Goal: Download file/media

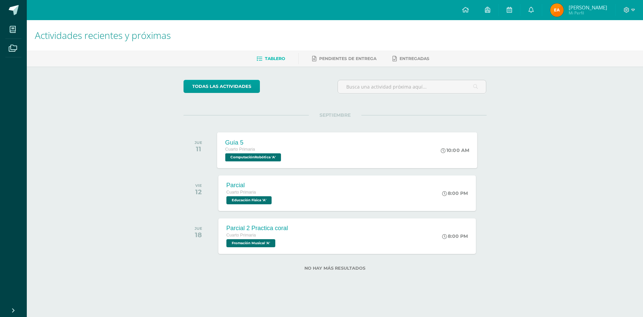
click at [376, 153] on div "Guía 5 Cuarto Primaria ComputaciónRobótica 'A' 10:00 AM Guía 5 ComputaciónRobót…" at bounding box center [347, 150] width 260 height 36
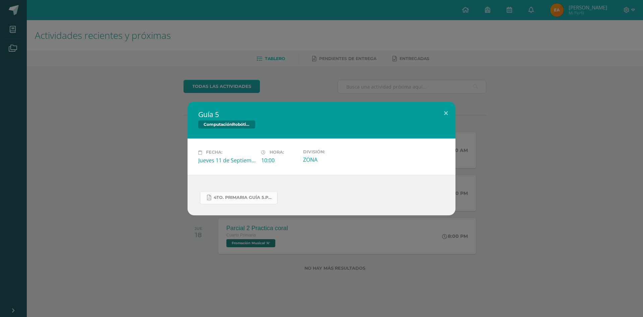
click at [263, 199] on span "4to. Primaria Guía 5.pdf" at bounding box center [244, 197] width 60 height 5
click at [445, 112] on button at bounding box center [446, 113] width 19 height 23
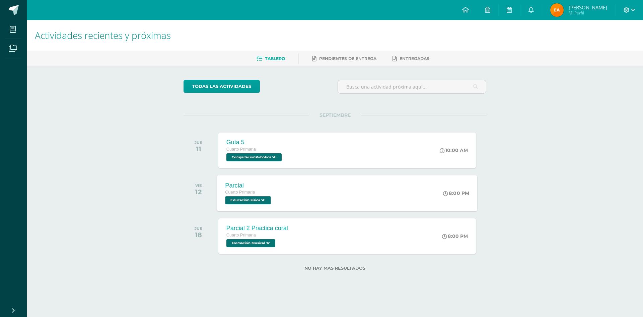
click at [416, 180] on div "Parcial Cuarto Primaria Educación Física 'A' 8:00 PM Parcial Educación Física C…" at bounding box center [347, 193] width 260 height 36
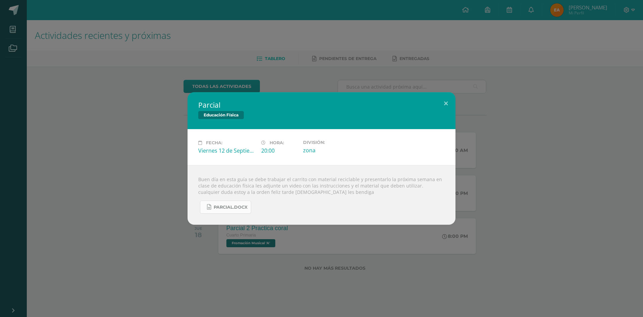
click at [227, 204] on span "Parcial.docx" at bounding box center [231, 206] width 34 height 5
click at [602, 110] on div "Parcial Educación Física Fecha: Viernes 12 de Septiembre Hora: 20:00 División: …" at bounding box center [322, 158] width 638 height 132
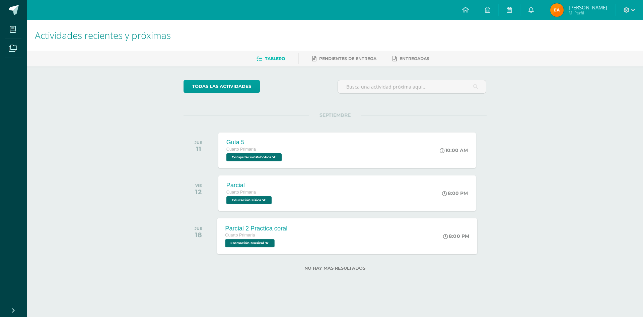
click at [378, 253] on div "Parcial 2 Practica coral Cuarto Primaria Fromación Musical 'A' 8:00 PM Parcial …" at bounding box center [347, 236] width 260 height 36
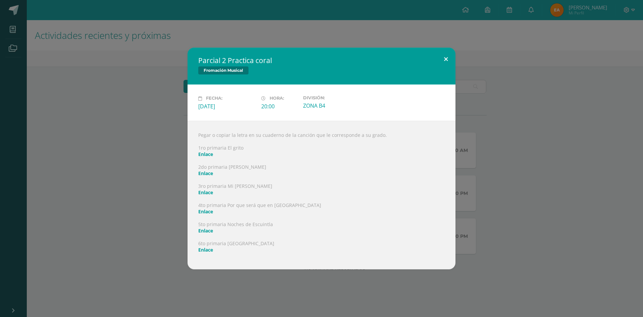
click at [451, 60] on button at bounding box center [446, 59] width 19 height 23
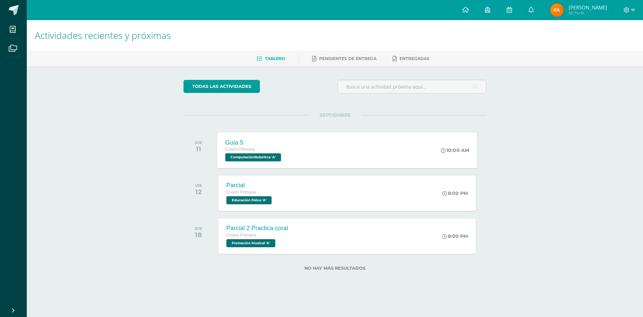
click at [367, 149] on div "Guía 5 Cuarto Primaria ComputaciónRobótica 'A' 10:00 AM Guía 5 ComputaciónRobót…" at bounding box center [347, 150] width 260 height 36
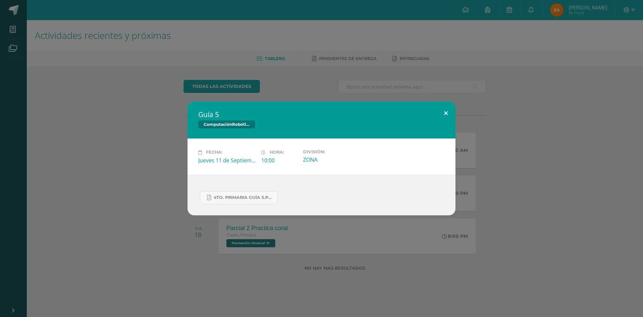
click at [446, 113] on button at bounding box center [446, 113] width 19 height 23
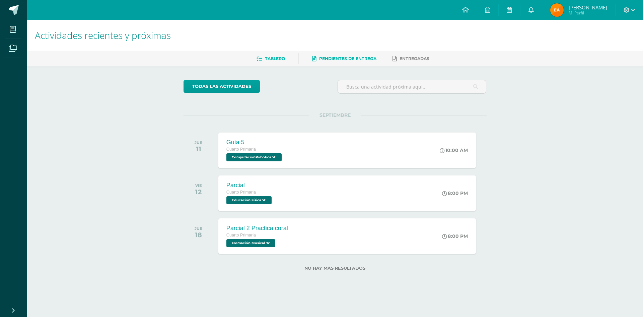
click at [361, 55] on link "Pendientes de entrega" at bounding box center [344, 58] width 64 height 11
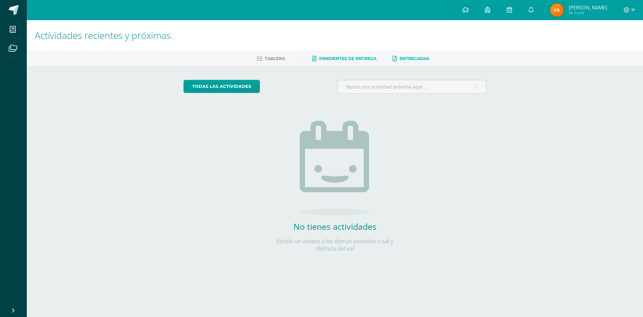
click at [409, 62] on link "Entregadas" at bounding box center [411, 58] width 37 height 11
click at [542, 14] on link at bounding box center [531, 10] width 21 height 20
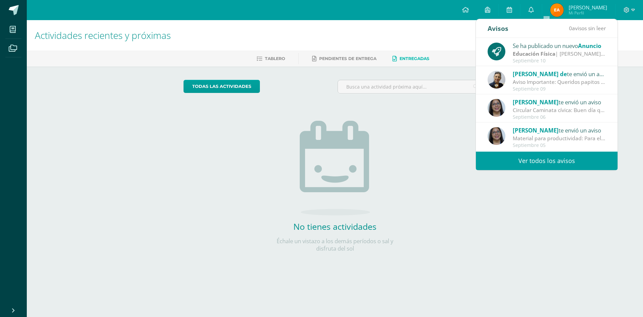
click at [572, 166] on link "Ver todos los avisos" at bounding box center [547, 160] width 142 height 18
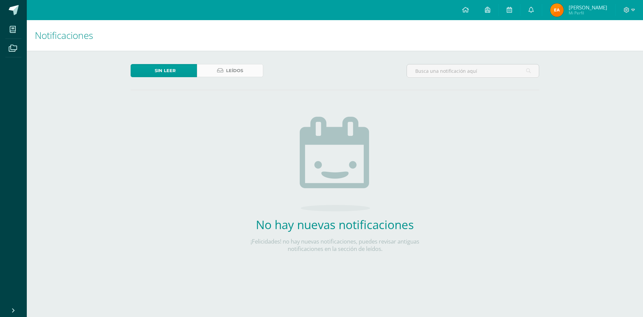
click at [251, 71] on link "Leídos" at bounding box center [230, 70] width 66 height 13
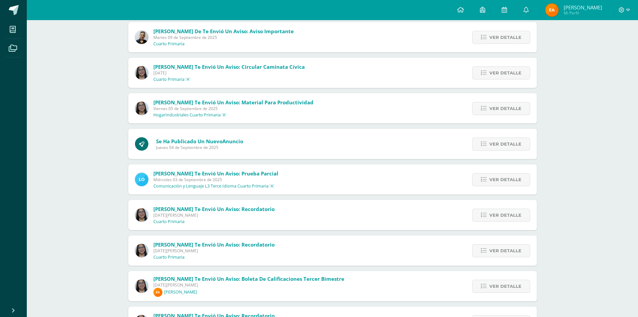
scroll to position [172, 0]
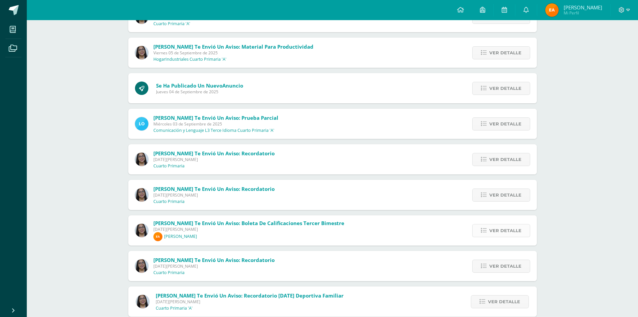
click at [475, 228] on link "Ver detalle" at bounding box center [501, 230] width 58 height 13
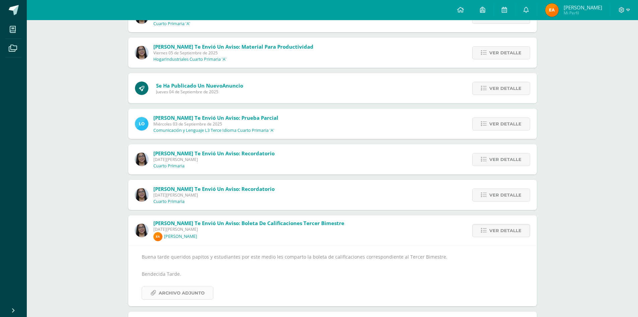
click at [201, 295] on span "Archivo Adjunto" at bounding box center [182, 292] width 46 height 12
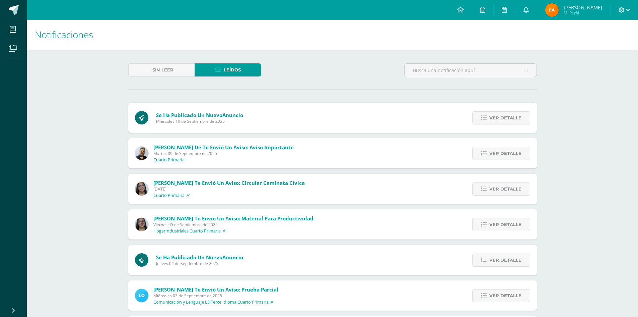
scroll to position [0, 0]
